Goal: Share content

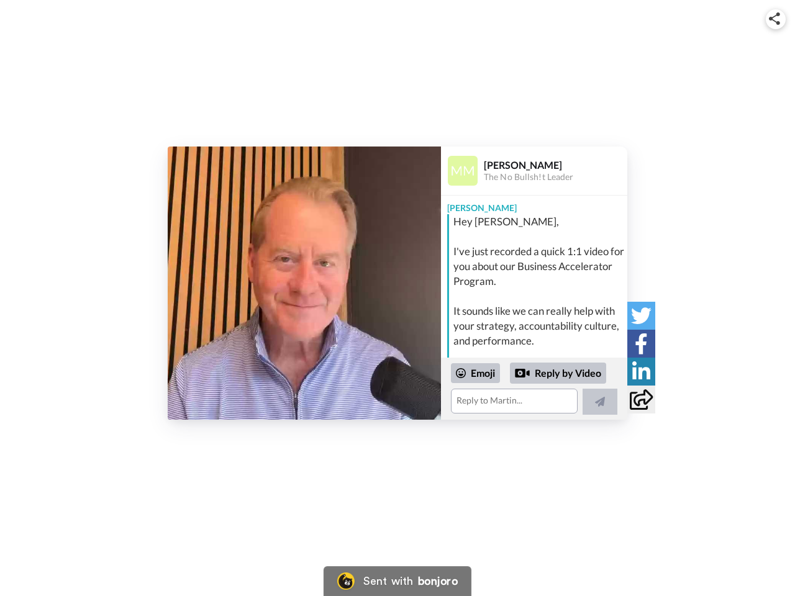
click at [776, 19] on img at bounding box center [774, 18] width 11 height 12
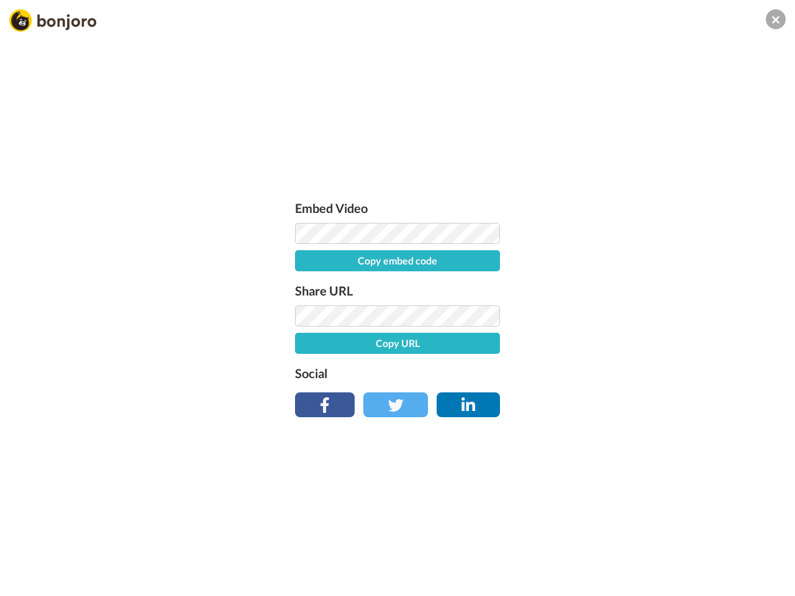
click at [304, 283] on label "Share URL" at bounding box center [397, 291] width 205 height 20
click at [534, 389] on div "Embed Video Copy embed code Share URL Copy URL Social" at bounding box center [397, 365] width 795 height 596
click at [476, 373] on label "Social" at bounding box center [397, 373] width 205 height 20
click at [558, 373] on div "Embed Video Copy embed code Share URL Copy URL Social" at bounding box center [397, 365] width 795 height 596
click at [600, 402] on div "Embed Video Copy embed code Share URL Copy URL Social" at bounding box center [397, 365] width 795 height 596
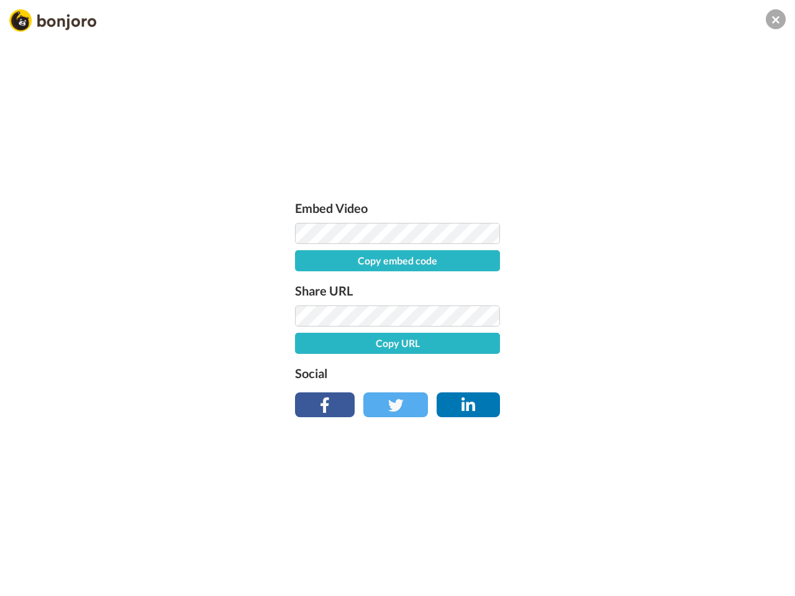
click at [641, 316] on div "Embed Video Copy embed code Share URL Copy URL Social" at bounding box center [397, 365] width 795 height 596
click at [641, 344] on div "Embed Video Copy embed code Share URL Copy URL Social" at bounding box center [397, 365] width 795 height 596
click at [641, 371] on div "Embed Video Copy embed code Share URL Copy URL Social" at bounding box center [397, 365] width 795 height 596
click at [641, 399] on div "Embed Video Copy embed code Share URL Copy URL Social" at bounding box center [397, 365] width 795 height 596
